Goal: Task Accomplishment & Management: Use online tool/utility

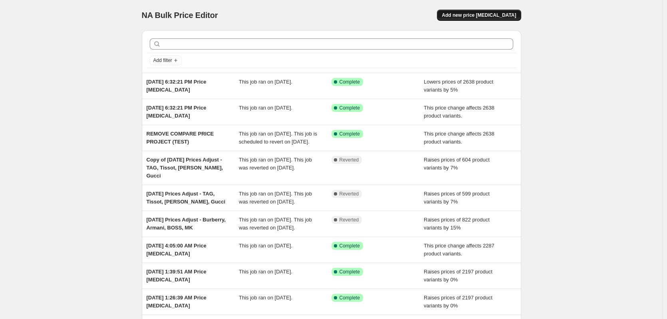
click at [500, 15] on span "Add new price [MEDICAL_DATA]" at bounding box center [479, 15] width 74 height 6
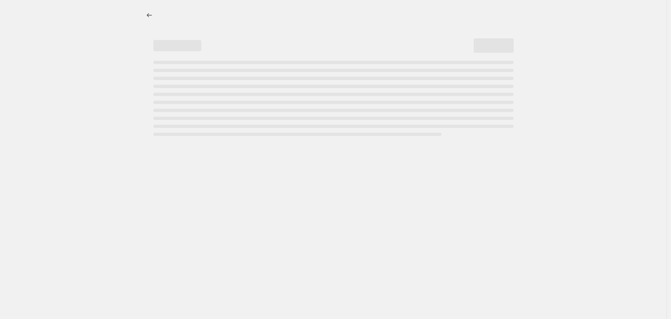
select select "percentage"
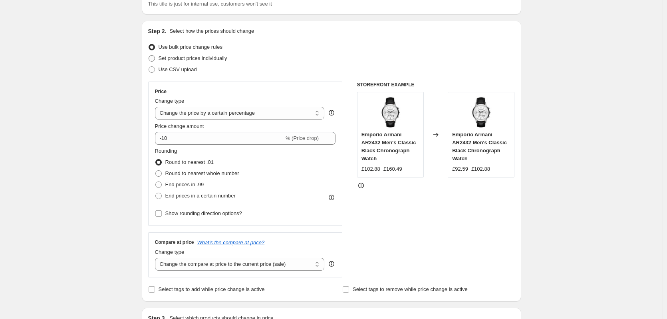
scroll to position [80, 0]
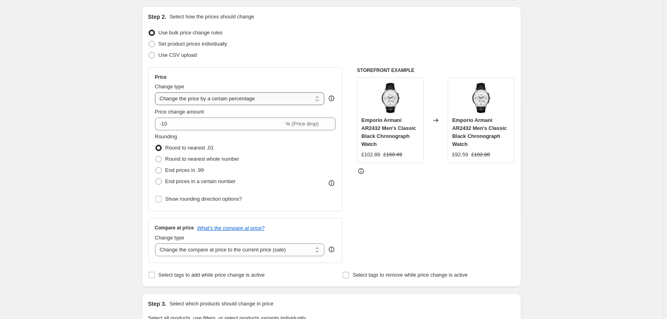
click at [210, 97] on select "Change the price to a certain amount Change the price by a certain amount Chang…" at bounding box center [240, 98] width 170 height 13
click at [210, 99] on select "Change the price to a certain amount Change the price by a certain amount Chang…" at bounding box center [240, 98] width 170 height 13
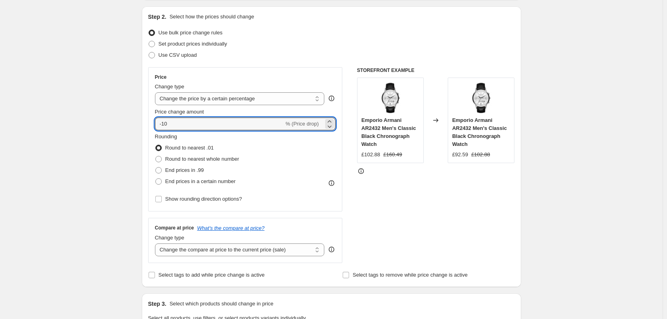
drag, startPoint x: 193, startPoint y: 123, endPoint x: 110, endPoint y: 119, distance: 82.9
type input "0"
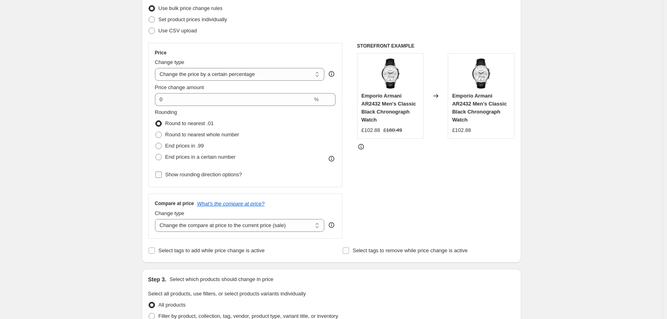
scroll to position [120, 0]
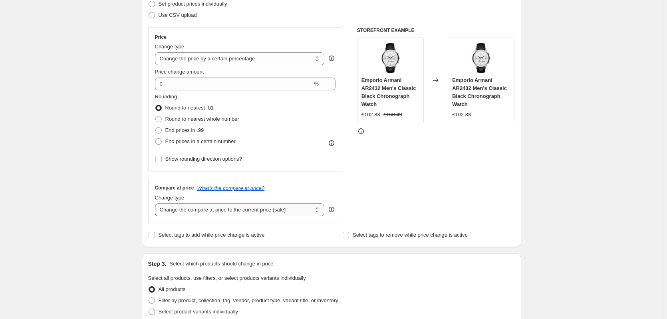
click at [190, 208] on select "Change the compare at price to the current price (sale) Change the compare at p…" at bounding box center [240, 209] width 170 height 13
select select "remove"
click at [157, 204] on select "Change the compare at price to the current price (sale) Change the compare at p…" at bounding box center [240, 209] width 170 height 13
click at [114, 193] on div "Create new price [MEDICAL_DATA]. This page is ready Create new price [MEDICAL_D…" at bounding box center [331, 286] width 663 height 812
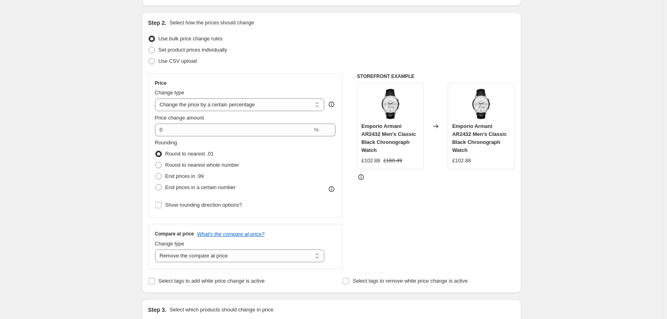
scroll to position [0, 0]
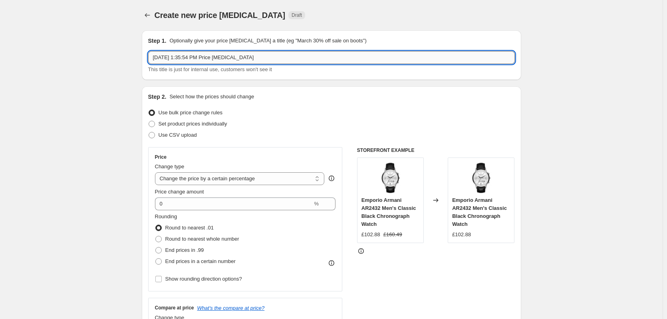
click at [224, 58] on input "[DATE] 1:35:54 PM Price [MEDICAL_DATA]" at bounding box center [331, 57] width 367 height 13
type input "r"
type input "Remove compare at price"
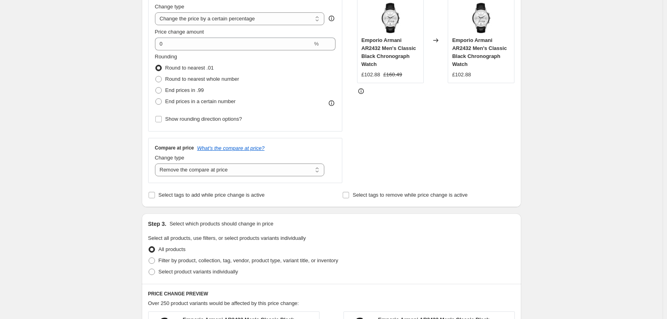
click at [124, 84] on div "Create new price [MEDICAL_DATA]. This page is ready Create new price [MEDICAL_D…" at bounding box center [331, 246] width 663 height 812
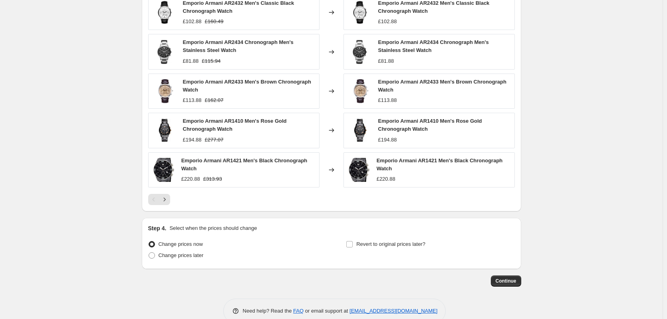
scroll to position [493, 0]
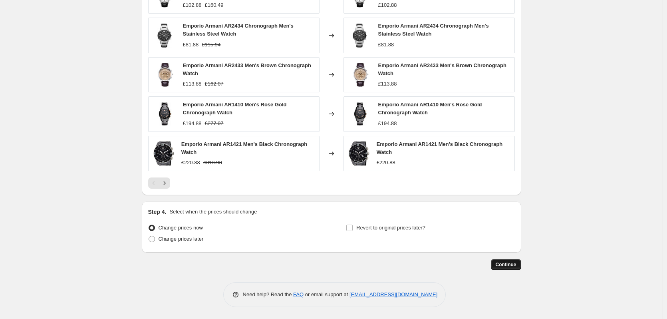
click at [510, 265] on span "Continue" at bounding box center [506, 264] width 21 height 6
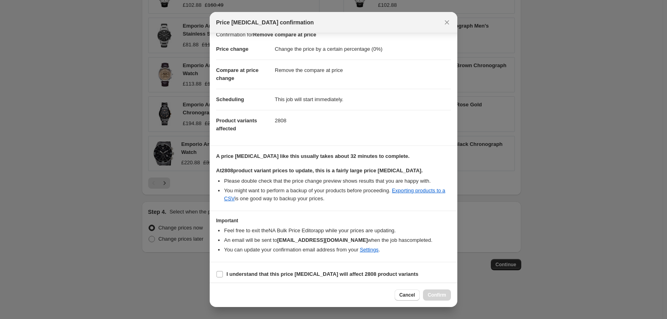
scroll to position [12, 0]
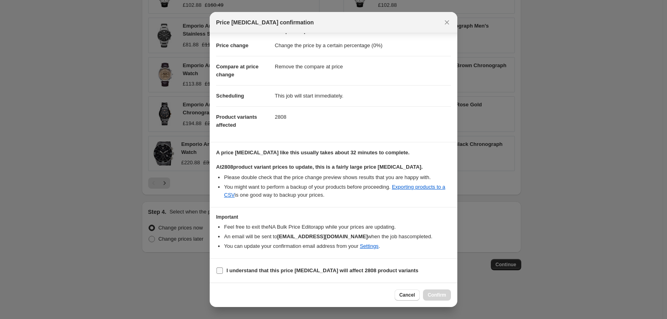
click at [345, 271] on b "I understand that this price [MEDICAL_DATA] will affect 2808 product variants" at bounding box center [323, 270] width 192 height 6
click at [223, 271] on input "I understand that this price [MEDICAL_DATA] will affect 2808 product variants" at bounding box center [220, 270] width 6 height 6
checkbox input "true"
click at [438, 294] on span "Confirm" at bounding box center [437, 295] width 18 height 6
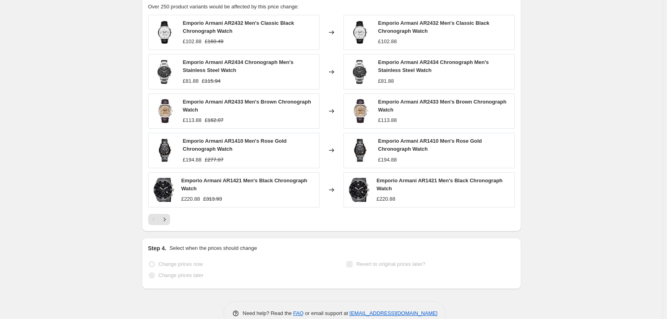
scroll to position [514, 0]
